Goal: Transaction & Acquisition: Purchase product/service

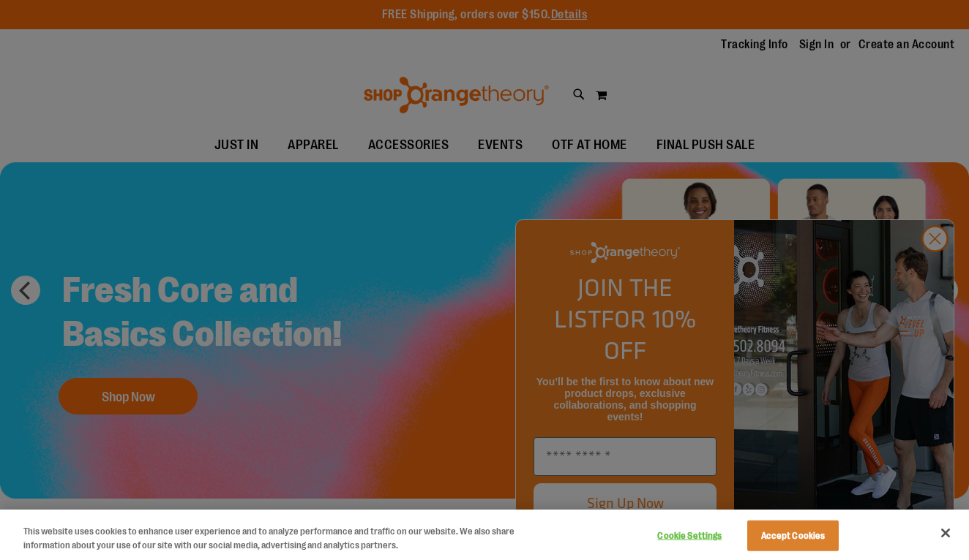
click at [756, 531] on button "Accept Cookies" at bounding box center [792, 536] width 91 height 31
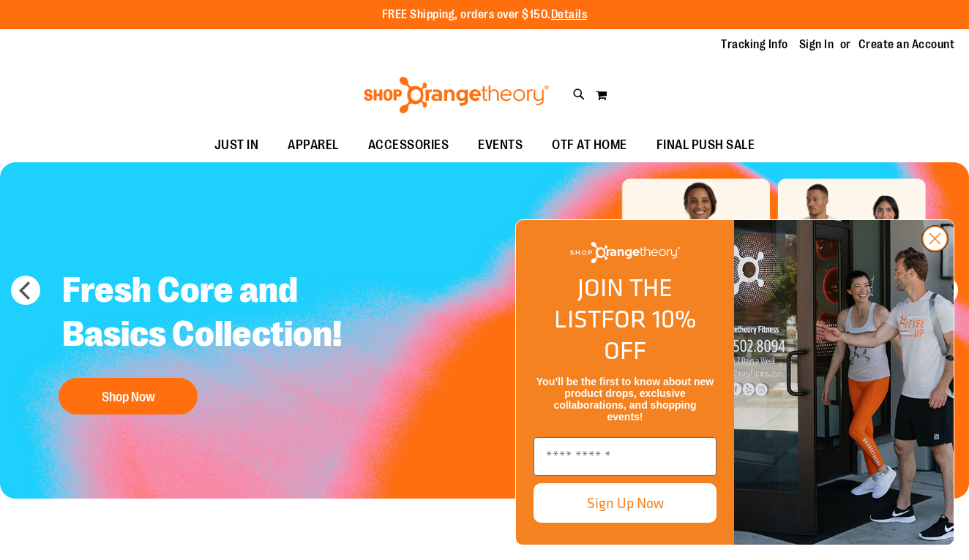
click at [925, 251] on circle "Close dialog" at bounding box center [934, 239] width 24 height 24
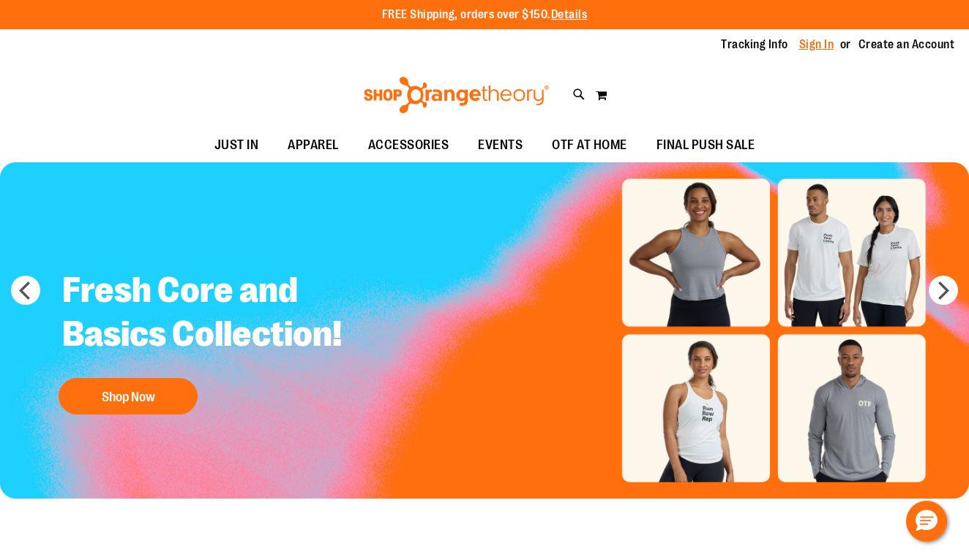
click at [811, 45] on link "Sign In" at bounding box center [816, 45] width 35 height 16
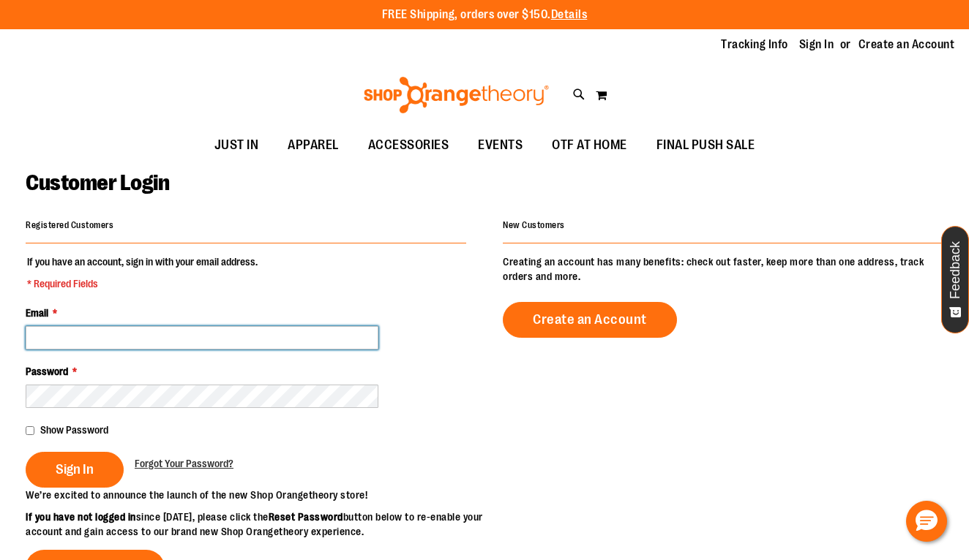
type input "**********"
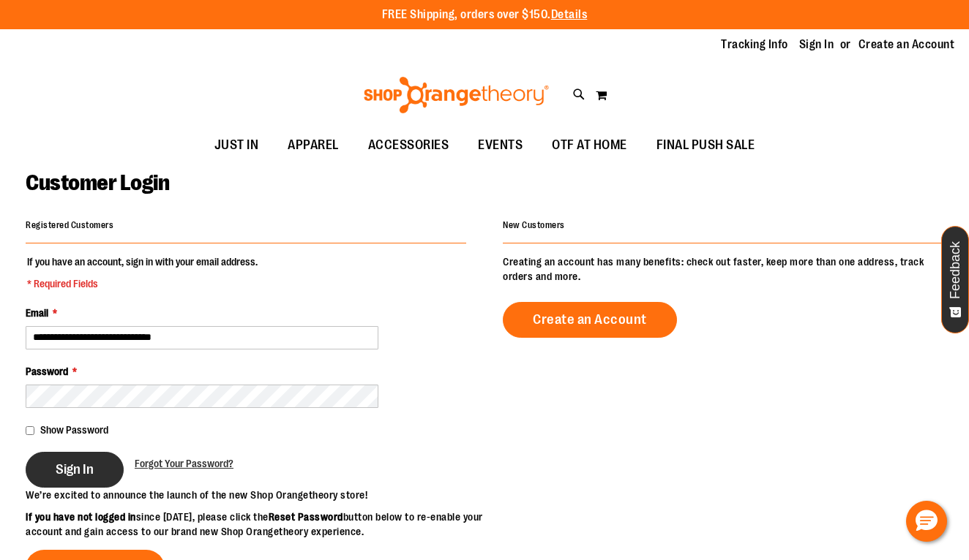
click at [80, 466] on span "Sign In" at bounding box center [75, 470] width 38 height 16
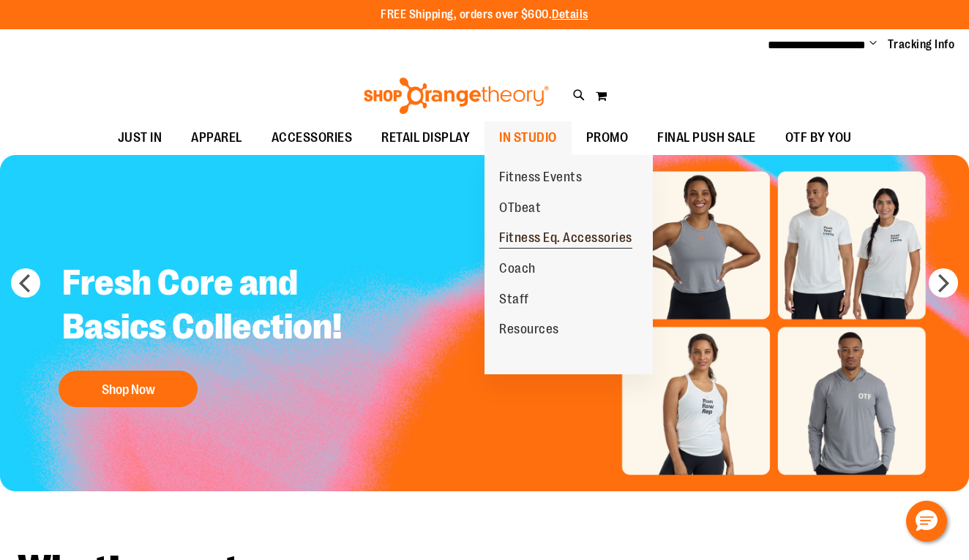
click at [526, 237] on span "Fitness Eq. Accessories" at bounding box center [565, 239] width 133 height 18
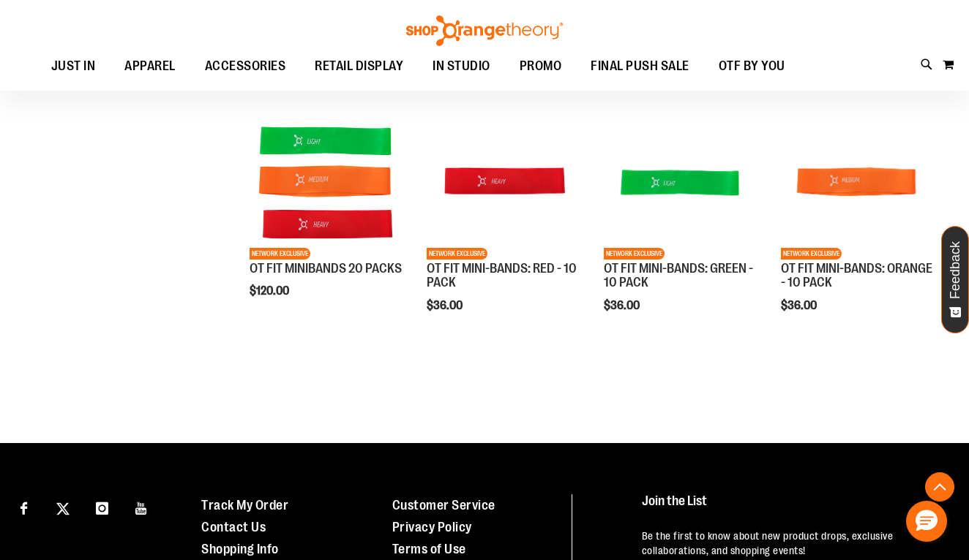
scroll to position [426, 0]
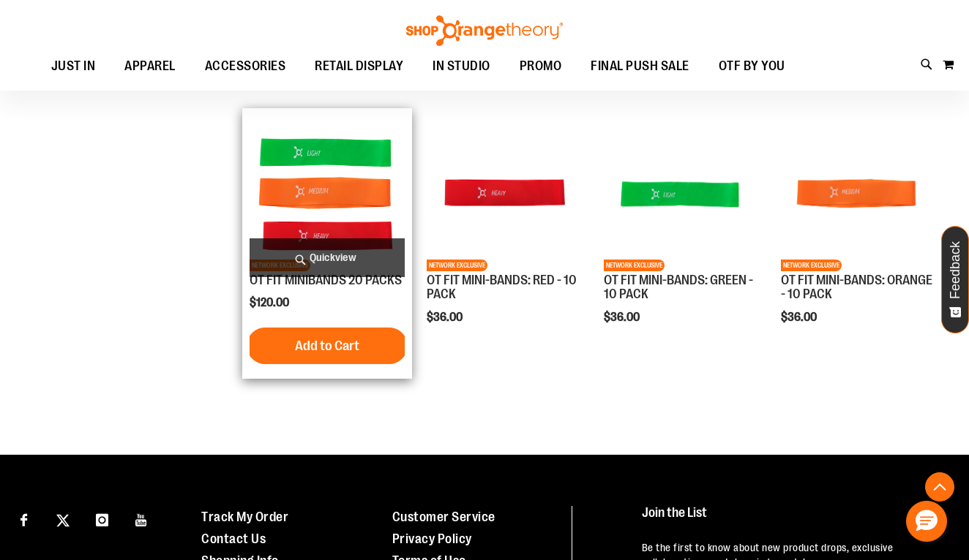
click at [310, 228] on img "product" at bounding box center [326, 193] width 155 height 155
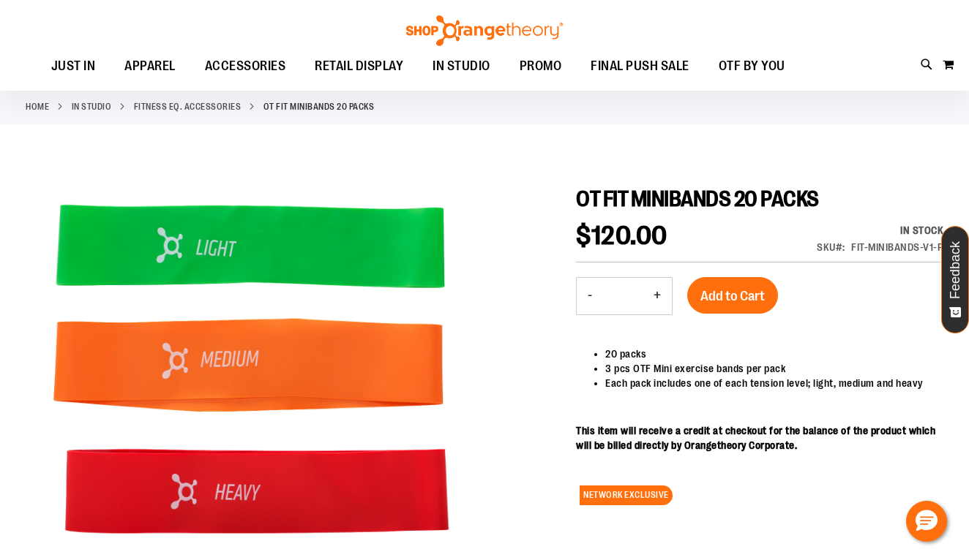
scroll to position [68, 0]
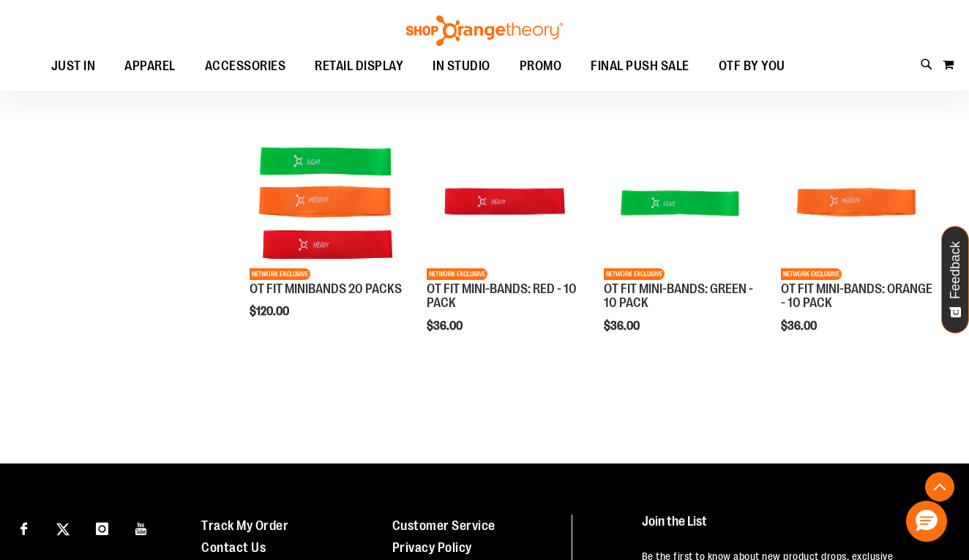
scroll to position [418, 0]
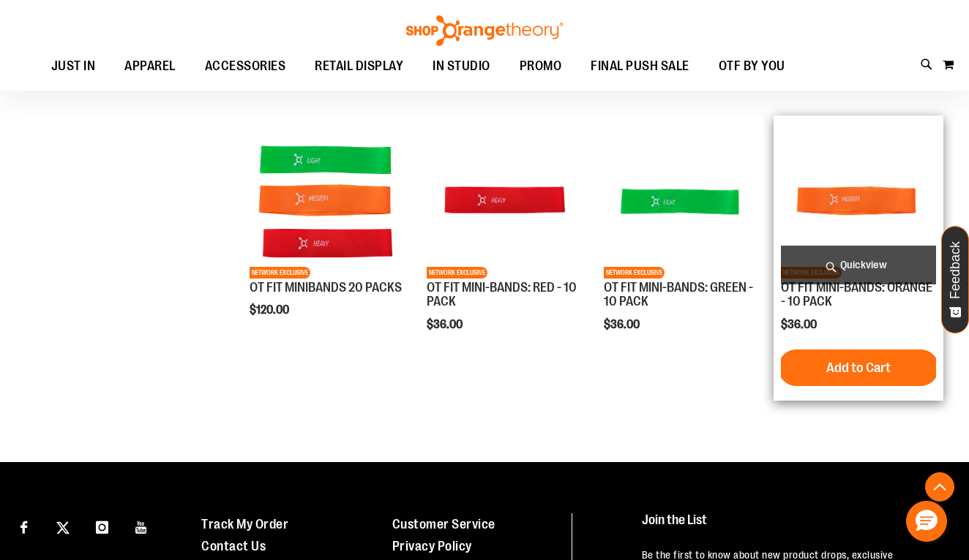
click at [829, 197] on img "product" at bounding box center [858, 200] width 155 height 155
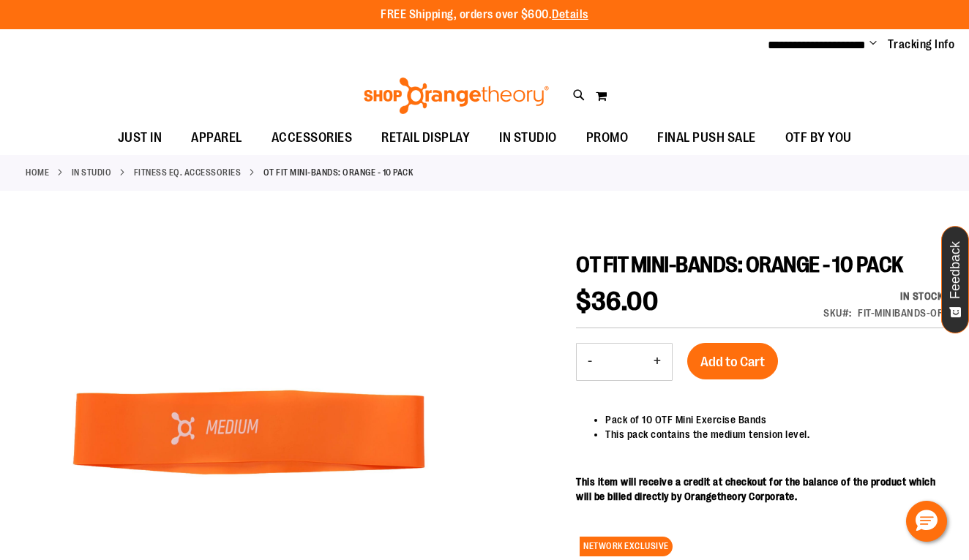
click at [654, 351] on button "+" at bounding box center [656, 362] width 29 height 37
type input "*"
click at [737, 364] on span "Add to Cart" at bounding box center [732, 362] width 64 height 16
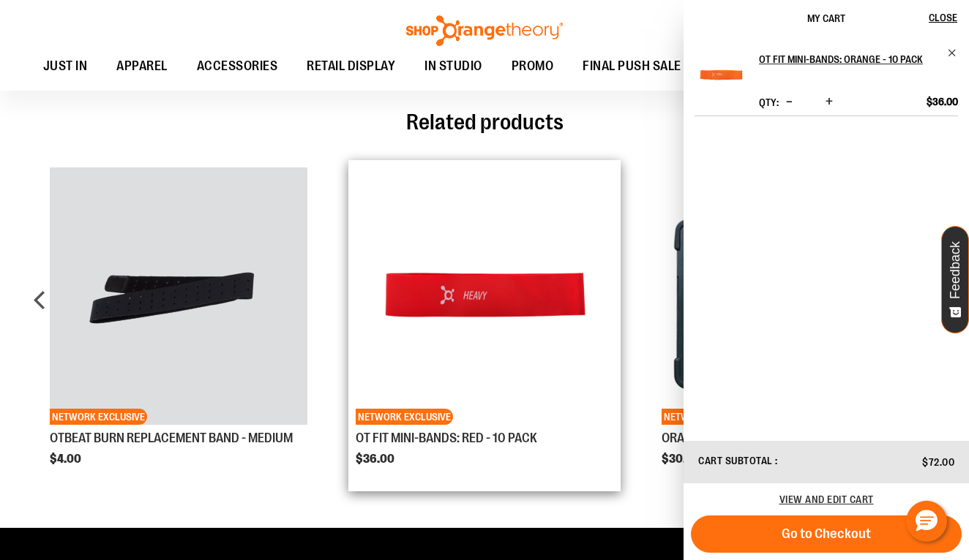
scroll to position [589, 0]
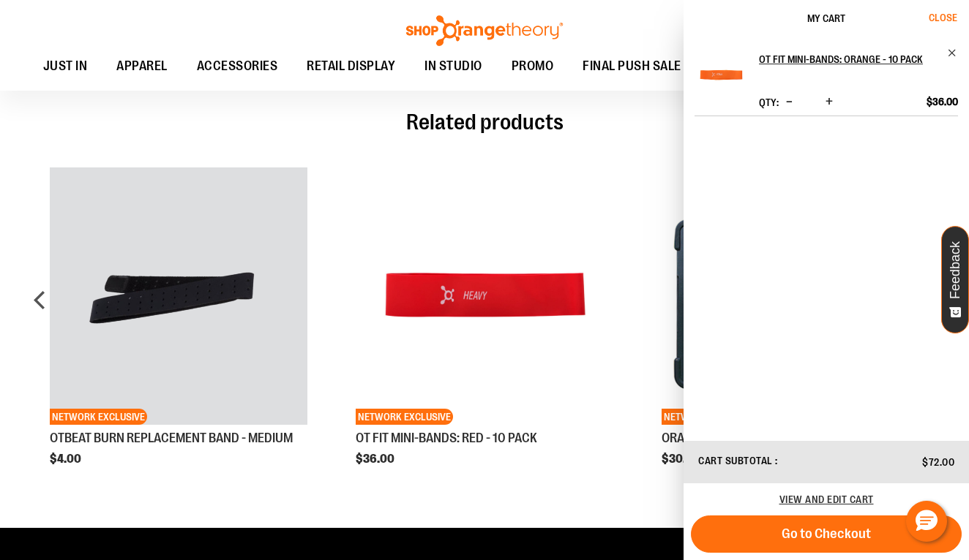
click at [943, 14] on span "Close" at bounding box center [942, 18] width 29 height 12
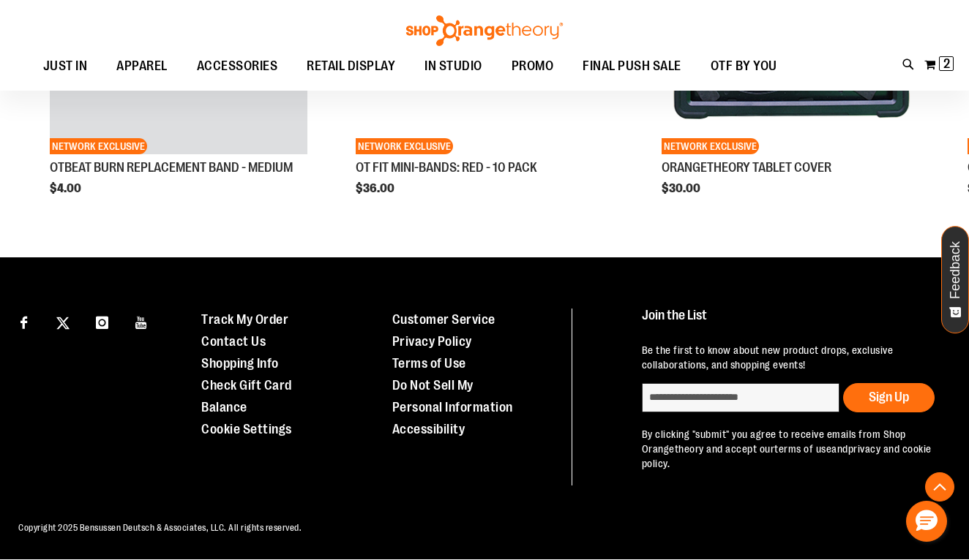
scroll to position [859, 0]
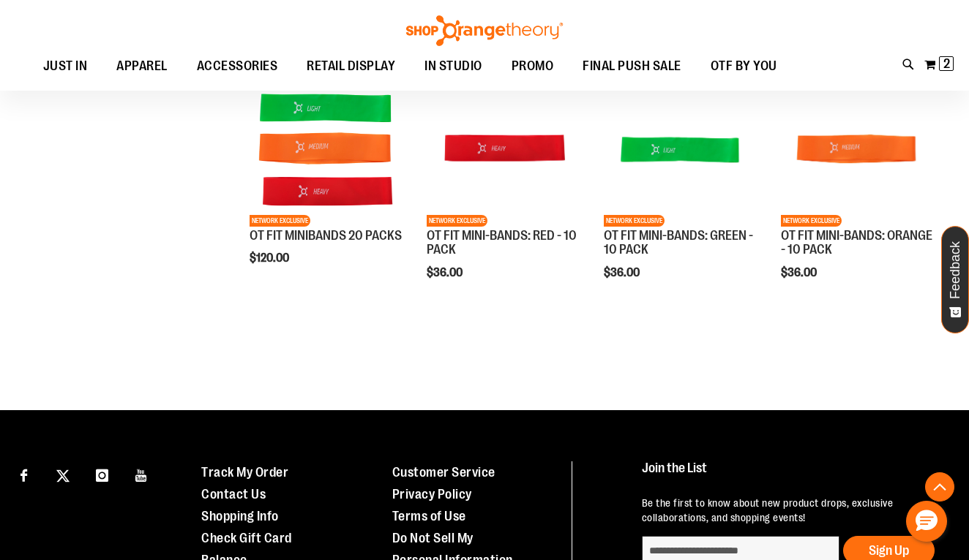
scroll to position [315, 0]
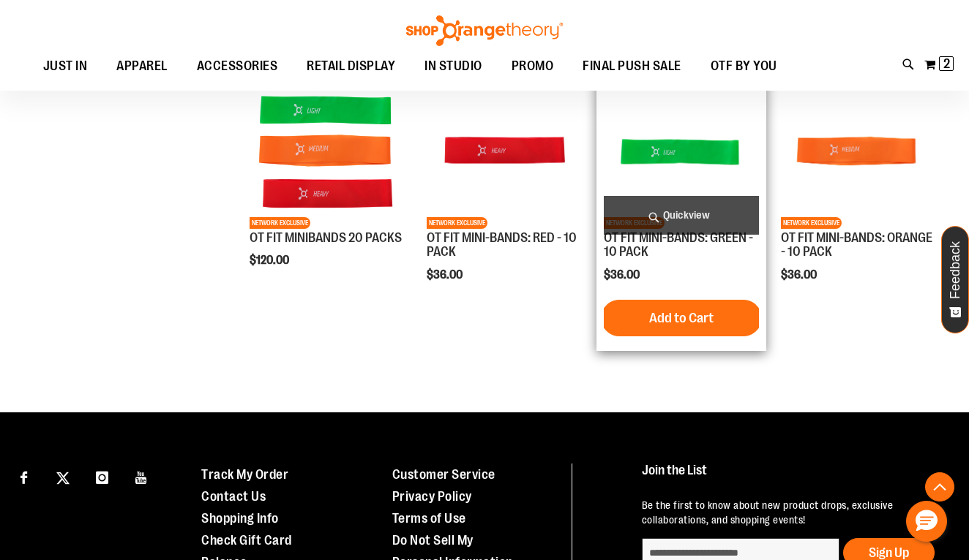
click at [661, 162] on img "product" at bounding box center [681, 150] width 155 height 155
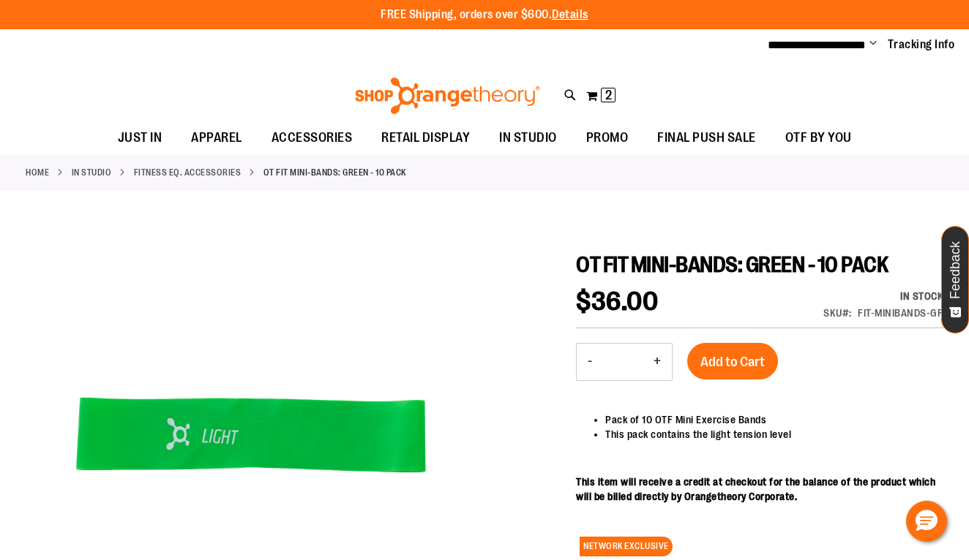
click at [656, 361] on button "+" at bounding box center [656, 362] width 29 height 37
type input "*"
click at [732, 354] on span "Add to Cart" at bounding box center [732, 362] width 64 height 16
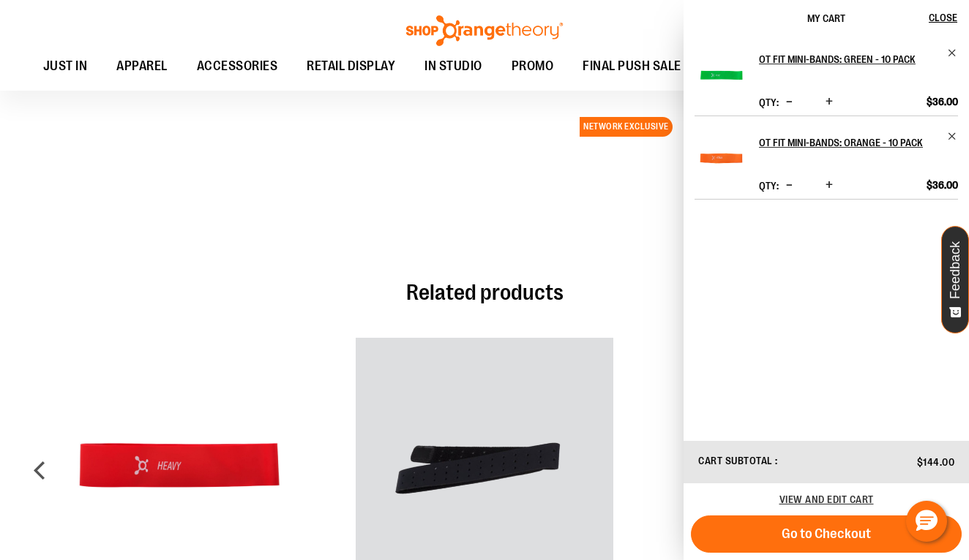
scroll to position [421, 0]
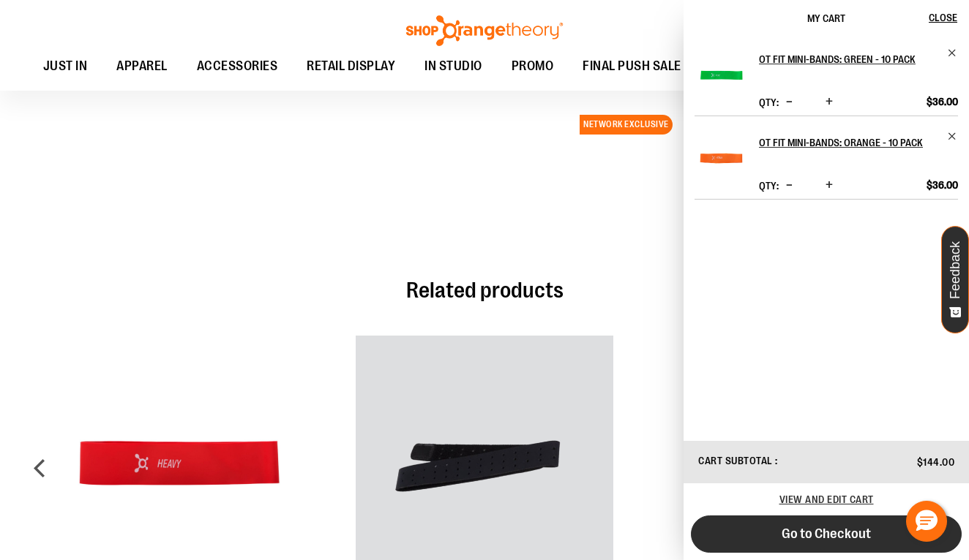
click at [813, 530] on span "Go to Checkout" at bounding box center [825, 534] width 89 height 16
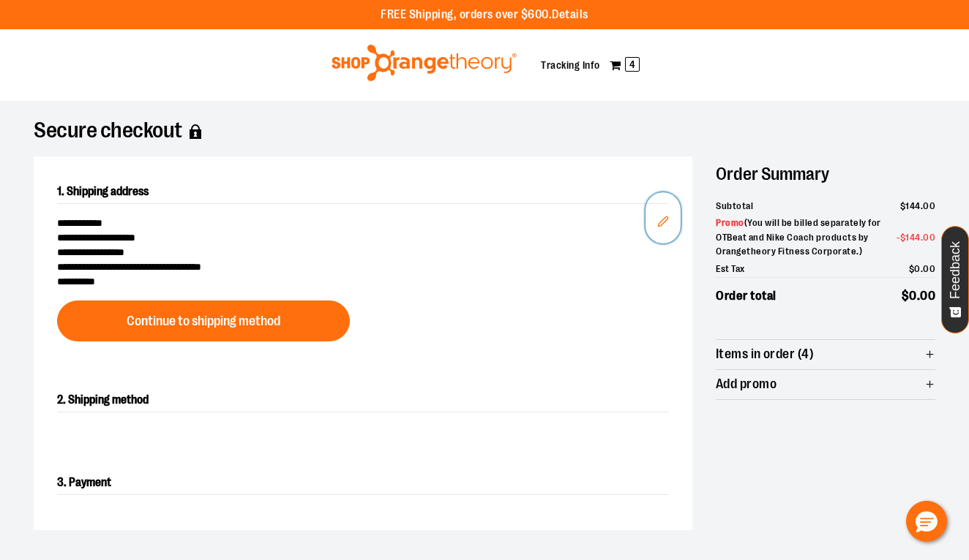
click at [664, 220] on icon "Edit" at bounding box center [663, 222] width 12 height 12
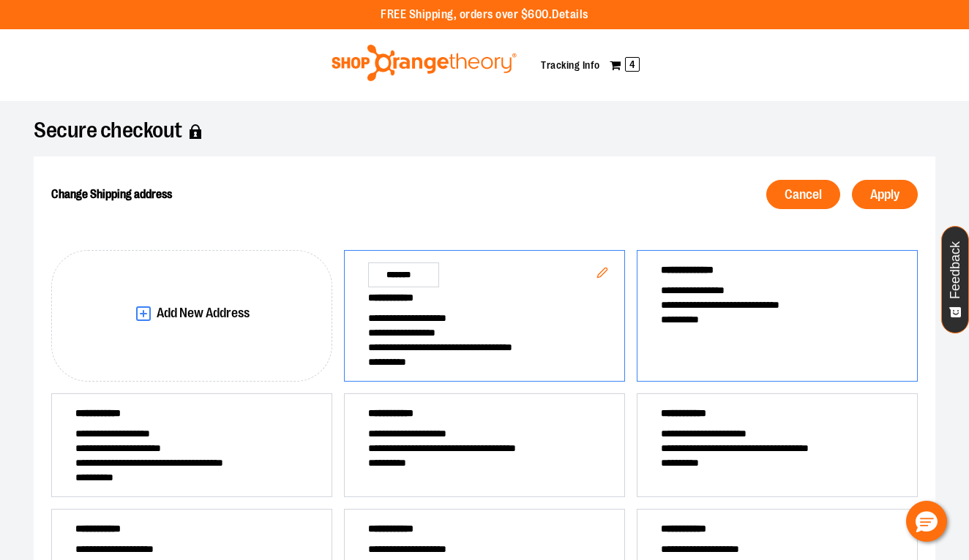
click at [701, 291] on span "**********" at bounding box center [777, 290] width 233 height 15
click at [871, 199] on span "Apply" at bounding box center [884, 195] width 29 height 14
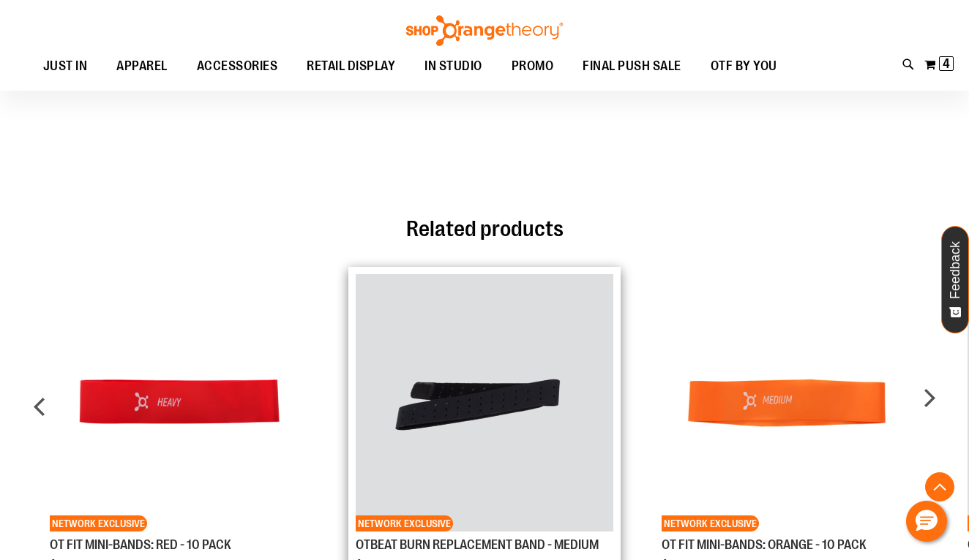
scroll to position [283, 0]
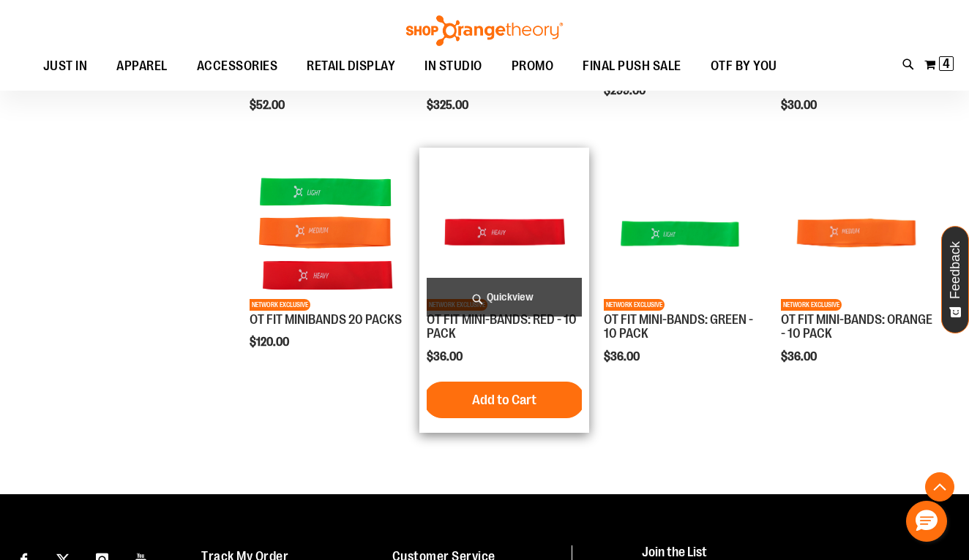
scroll to position [229, 0]
